Goal: Task Accomplishment & Management: Manage account settings

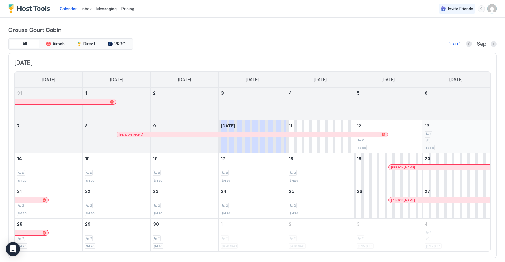
click at [439, 140] on div "September 13, 2025" at bounding box center [456, 140] width 63 height 5
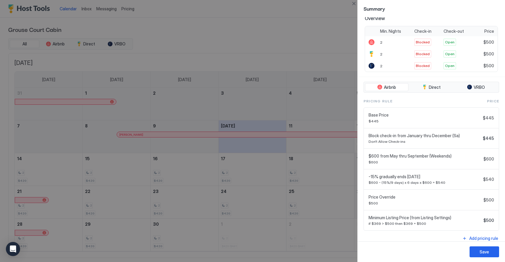
scroll to position [136, 0]
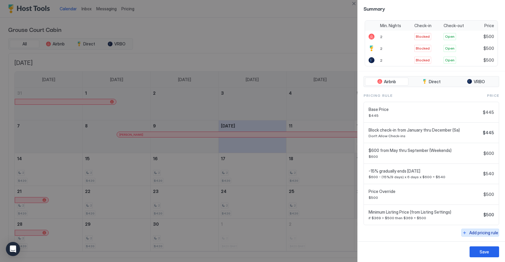
click at [467, 232] on button "Add pricing rule" at bounding box center [480, 233] width 38 height 8
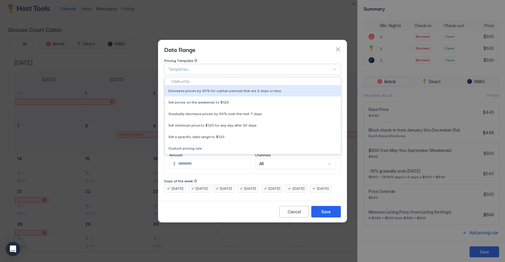
click at [255, 67] on div at bounding box center [250, 69] width 164 height 5
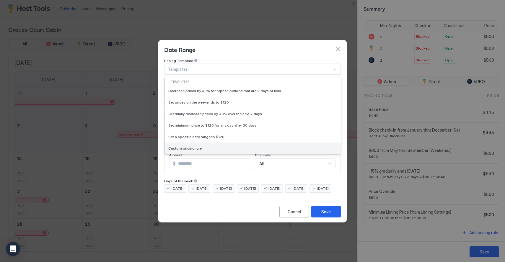
click at [230, 146] on div "Custom pricing rule" at bounding box center [252, 148] width 169 height 4
type input "***"
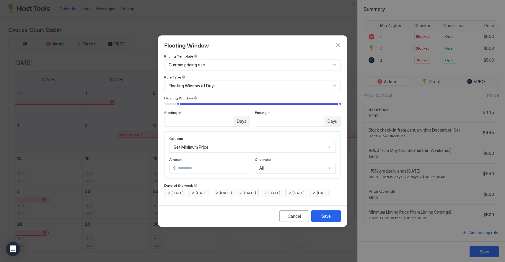
click at [218, 81] on div "Floating Window of Days" at bounding box center [252, 86] width 177 height 11
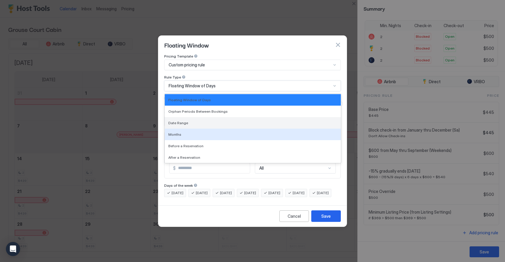
scroll to position [0, 0]
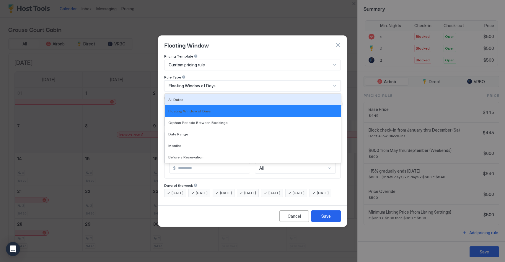
click at [163, 83] on div "Pricing Template Custom pricing rule Rule Type All Dates, 1 of 7. 7 results ava…" at bounding box center [252, 128] width 188 height 149
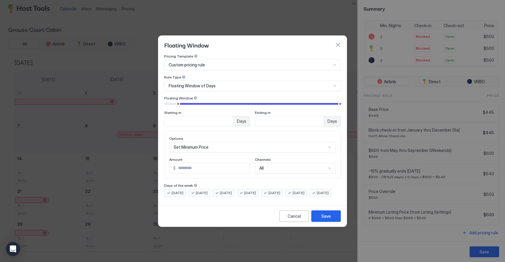
click at [173, 83] on span "Floating Window of Days" at bounding box center [192, 85] width 47 height 5
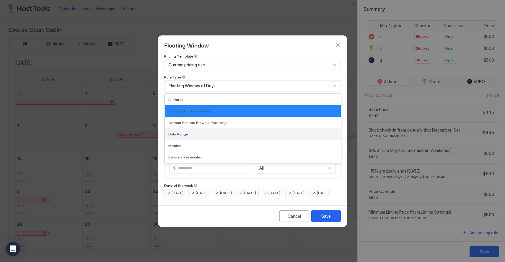
click at [176, 132] on span "Date Range" at bounding box center [178, 134] width 20 height 4
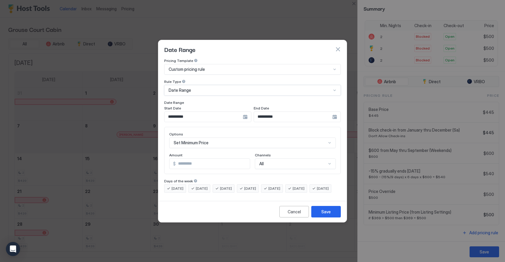
click at [244, 112] on div "**********" at bounding box center [207, 117] width 87 height 11
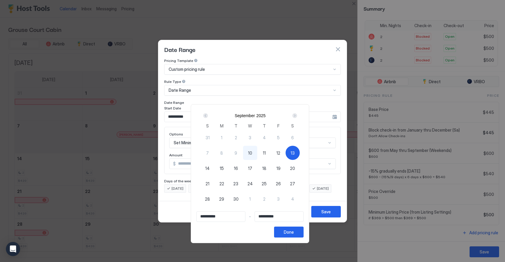
click at [291, 152] on div "13" at bounding box center [293, 153] width 14 height 14
click at [294, 151] on span "13" at bounding box center [293, 153] width 4 height 6
type input "**********"
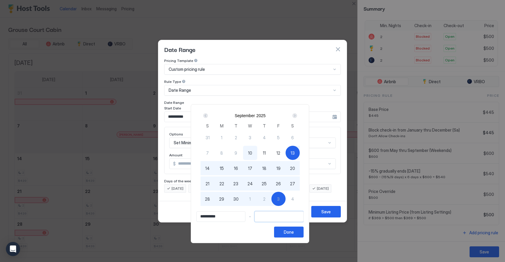
click at [283, 215] on input "Input Field" at bounding box center [279, 217] width 48 height 10
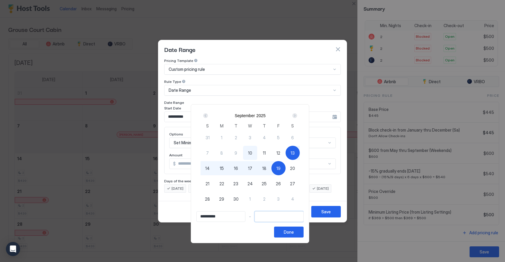
type input "**********"
click at [209, 171] on span "14" at bounding box center [207, 168] width 4 height 6
type input "**********"
click at [286, 232] on button "Done" at bounding box center [289, 232] width 30 height 11
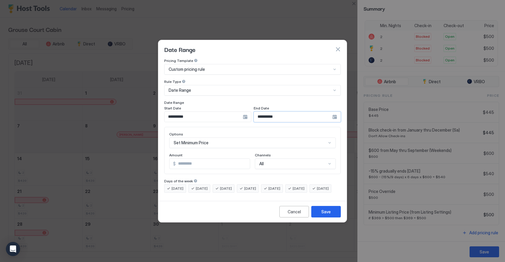
click at [266, 114] on input "**********" at bounding box center [293, 117] width 78 height 10
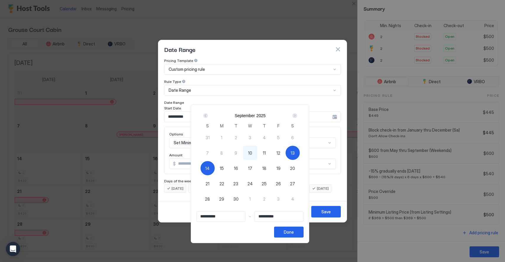
click at [288, 151] on div "13" at bounding box center [293, 153] width 14 height 14
click at [294, 152] on span "13" at bounding box center [293, 153] width 4 height 6
type input "**********"
click at [294, 152] on span "13" at bounding box center [293, 153] width 4 height 6
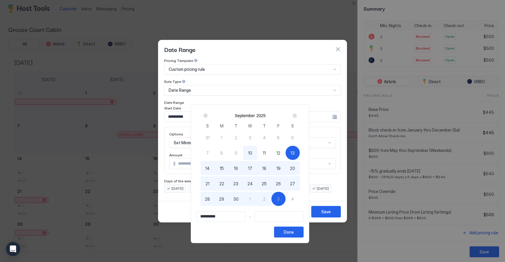
click at [269, 219] on input "Input Field" at bounding box center [279, 217] width 48 height 10
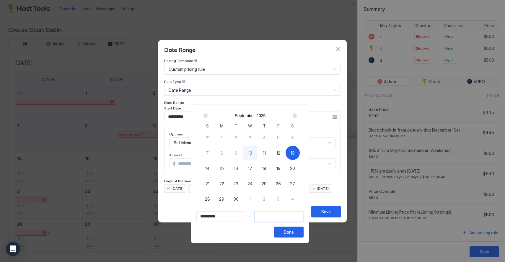
click at [295, 151] on span "13" at bounding box center [293, 153] width 4 height 6
type input "**********"
click at [213, 169] on div "14" at bounding box center [208, 168] width 14 height 14
type input "**********"
click at [287, 232] on button "Done" at bounding box center [289, 232] width 30 height 11
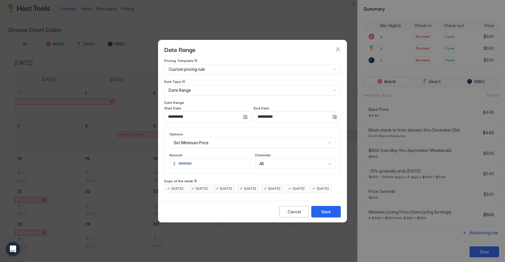
click at [228, 140] on div "Set Minimum Price" at bounding box center [252, 143] width 167 height 11
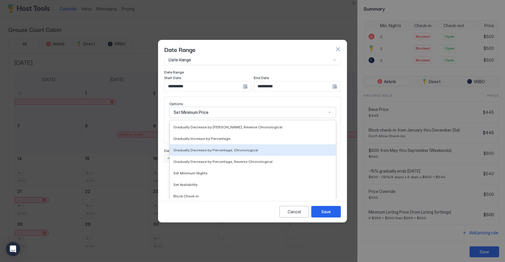
scroll to position [107, 0]
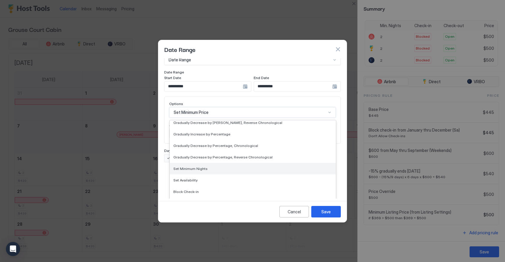
click at [228, 163] on div "Set Minimum Nights" at bounding box center [253, 169] width 166 height 12
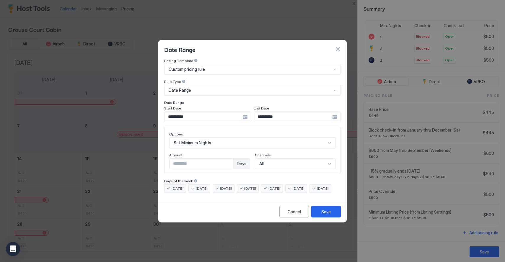
click at [209, 160] on input "***" at bounding box center [202, 164] width 64 height 10
drag, startPoint x: 209, startPoint y: 160, endPoint x: 145, endPoint y: 157, distance: 64.5
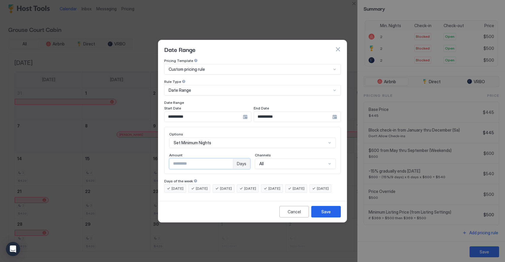
click at [145, 157] on div "**********" at bounding box center [252, 131] width 505 height 262
type input "*"
click at [214, 199] on div "**********" at bounding box center [252, 128] width 188 height 140
click at [326, 215] on div "Save" at bounding box center [325, 212] width 9 height 6
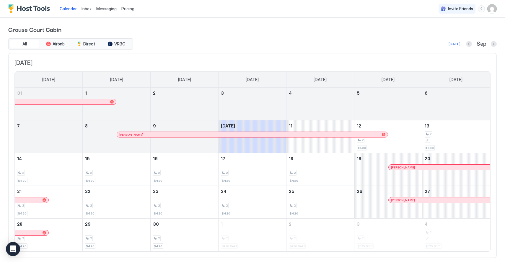
click at [126, 4] on div "Pricing" at bounding box center [128, 9] width 18 height 10
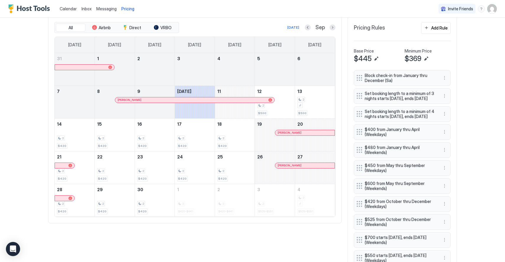
scroll to position [183, 0]
click at [312, 102] on div "2" at bounding box center [314, 102] width 35 height 12
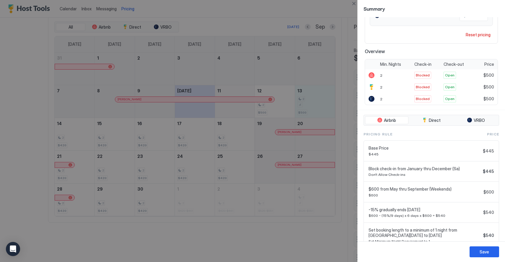
scroll to position [162, 0]
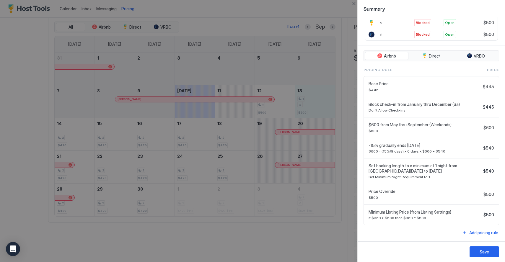
click at [346, 106] on div at bounding box center [252, 131] width 505 height 262
click at [354, 1] on button "Close" at bounding box center [353, 3] width 7 height 7
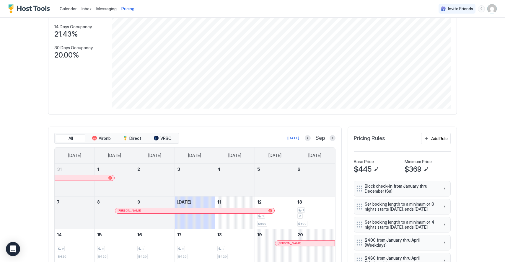
scroll to position [165, 0]
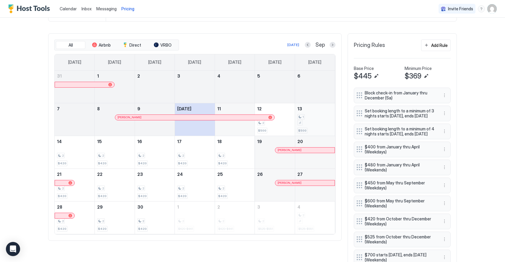
click at [317, 106] on div "1 $500" at bounding box center [314, 120] width 35 height 28
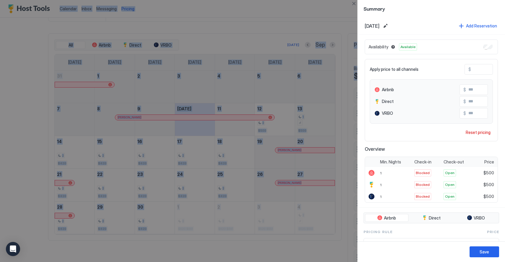
click at [317, 106] on div at bounding box center [252, 131] width 505 height 262
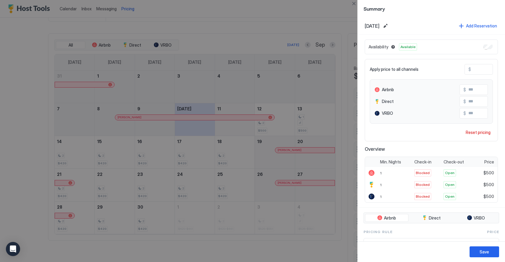
click at [339, 109] on div at bounding box center [252, 131] width 505 height 262
click at [352, 5] on button "Close" at bounding box center [353, 3] width 7 height 7
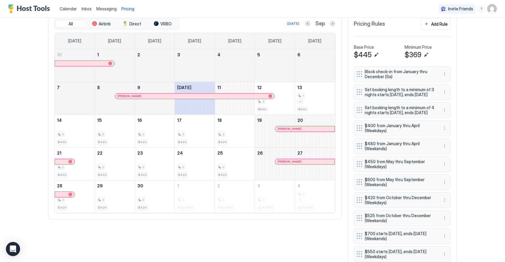
scroll to position [159, 0]
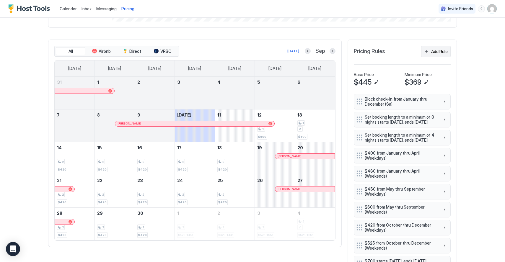
click at [425, 51] on button "Add Rule" at bounding box center [436, 52] width 30 height 12
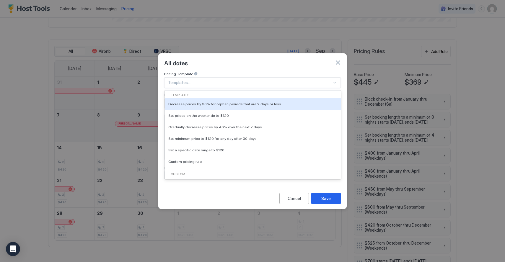
click at [218, 80] on div at bounding box center [250, 82] width 164 height 5
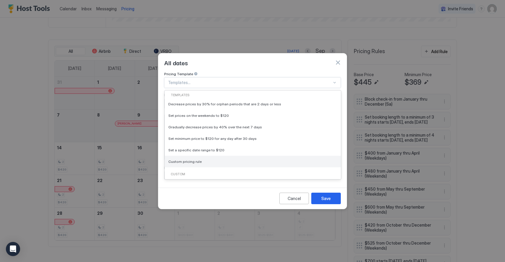
click at [193, 156] on div "Custom pricing rule" at bounding box center [253, 162] width 176 height 12
type input "***"
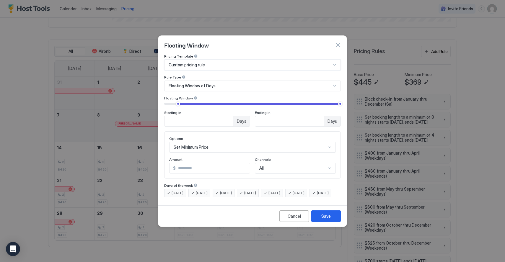
click at [212, 83] on span "Floating Window of Days" at bounding box center [192, 85] width 47 height 5
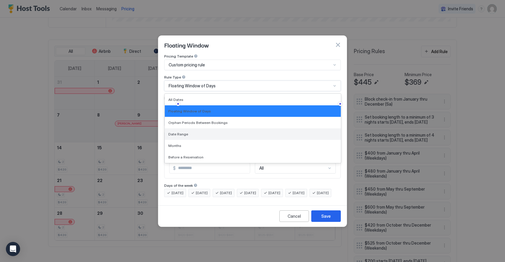
click at [194, 131] on div "Date Range" at bounding box center [253, 134] width 176 height 12
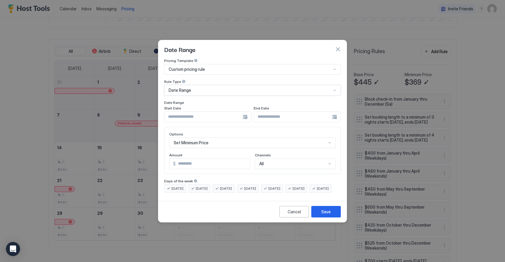
click at [235, 114] on input "Input Field" at bounding box center [204, 117] width 78 height 10
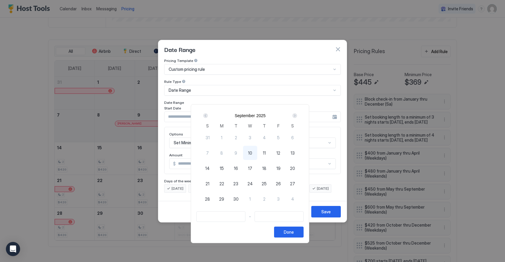
click at [292, 152] on div "13" at bounding box center [293, 153] width 14 height 14
type input "**********"
click at [210, 171] on span "14" at bounding box center [207, 168] width 4 height 6
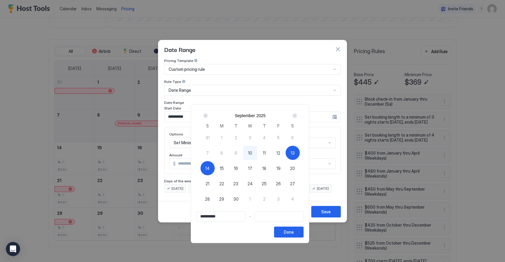
type input "**********"
click at [284, 230] on button "Done" at bounding box center [289, 232] width 30 height 11
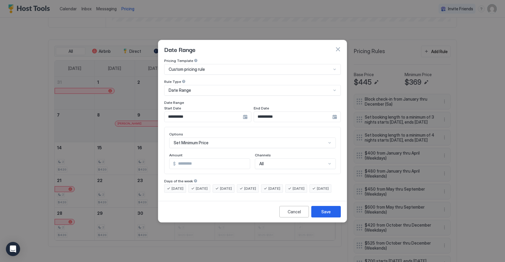
click at [213, 140] on div "Set Minimum Price" at bounding box center [252, 143] width 167 height 11
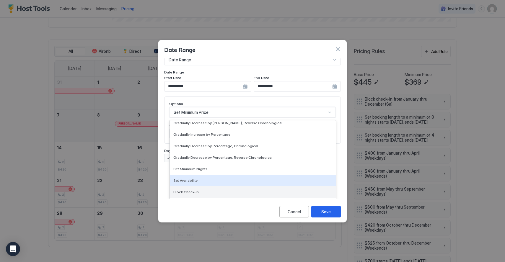
scroll to position [107, 0]
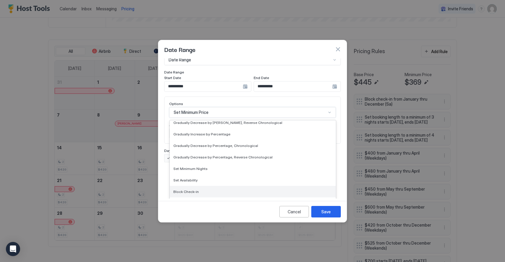
click at [204, 190] on div "Block Check-in" at bounding box center [252, 192] width 159 height 4
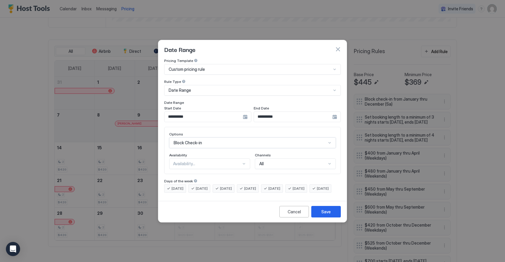
scroll to position [0, 0]
click at [210, 161] on div "Availability..." at bounding box center [207, 163] width 68 height 5
click at [206, 175] on div "Available" at bounding box center [209, 177] width 73 height 4
click at [229, 166] on div "Options Block Check-in Availability option Available, selected. Available Chann…" at bounding box center [252, 150] width 177 height 47
click at [324, 215] on div "Save" at bounding box center [325, 212] width 9 height 6
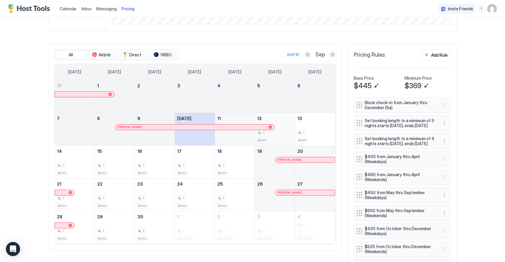
scroll to position [153, 0]
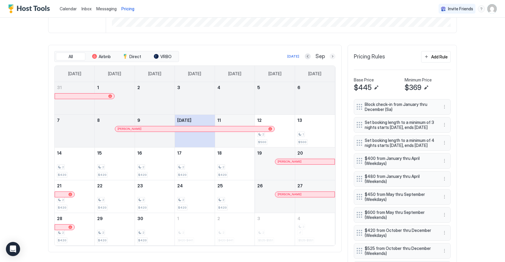
click at [335, 58] on button "Next month" at bounding box center [333, 56] width 6 height 6
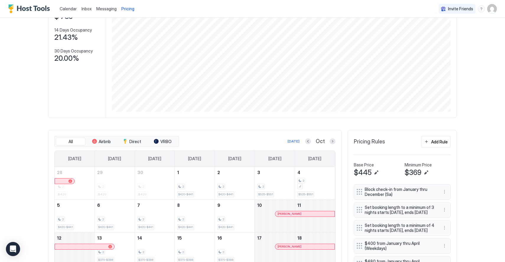
scroll to position [0, 0]
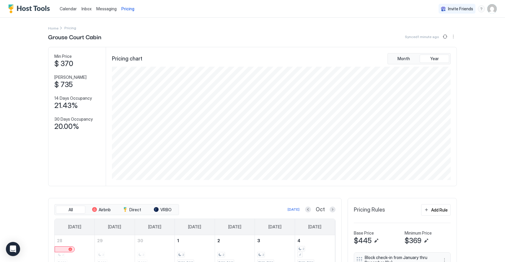
click at [18, 6] on img "Host Tools Logo" at bounding box center [30, 8] width 44 height 9
